Goal: Check status

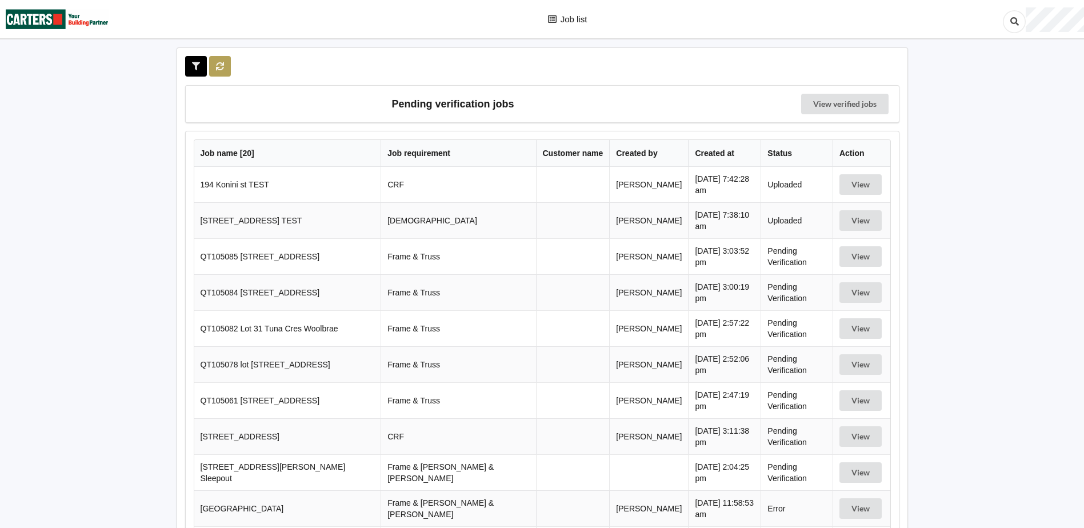
click at [220, 62] on icon at bounding box center [221, 65] width 10 height 7
click at [865, 217] on button "View" at bounding box center [861, 220] width 42 height 21
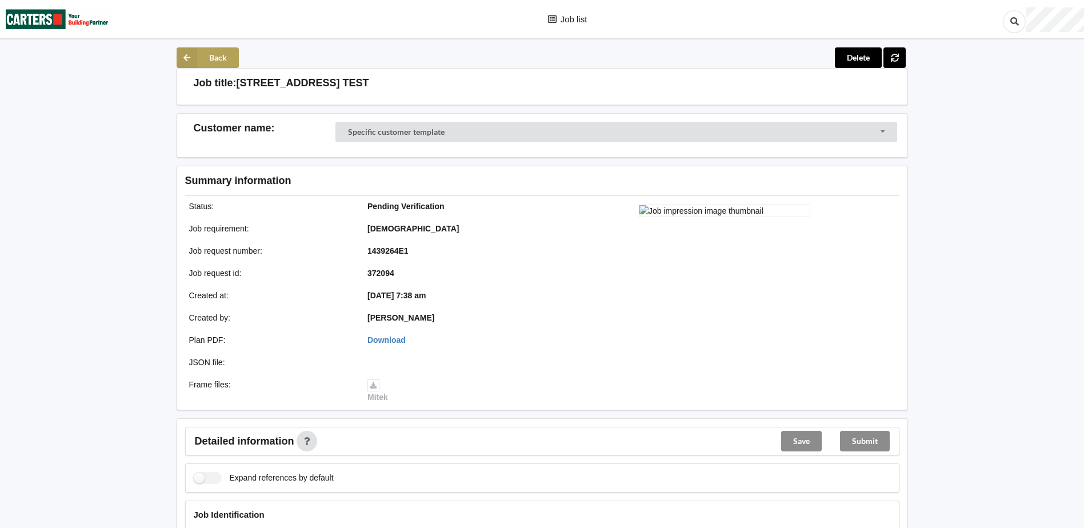
click at [191, 53] on icon at bounding box center [187, 57] width 21 height 21
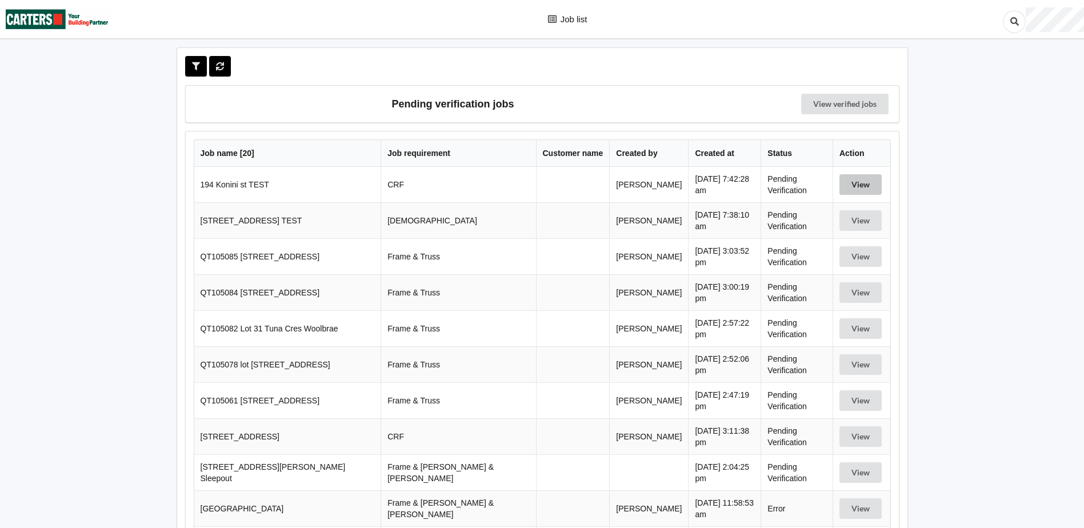
click at [848, 183] on button "View" at bounding box center [861, 184] width 42 height 21
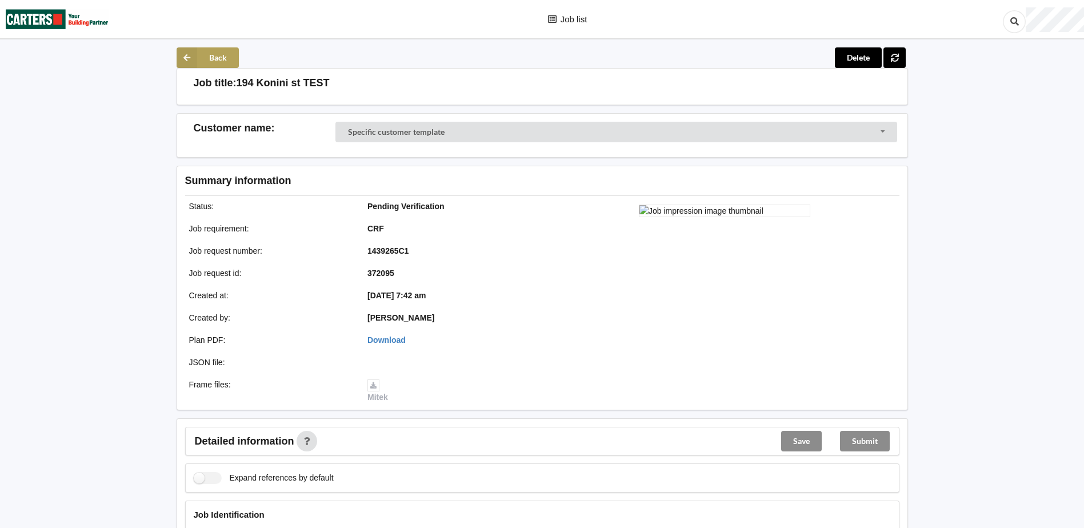
click at [222, 59] on button "Back" at bounding box center [208, 57] width 62 height 21
